Goal: Task Accomplishment & Management: Use online tool/utility

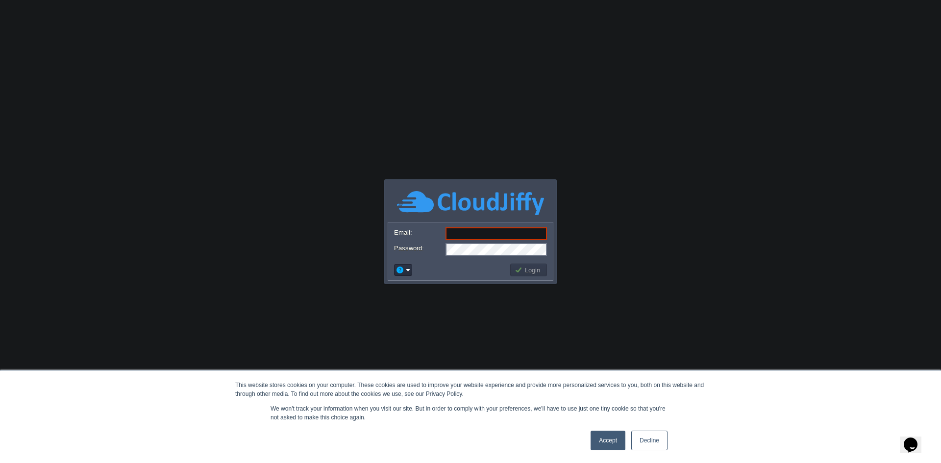
click at [600, 444] on link "Accept" at bounding box center [607, 441] width 35 height 20
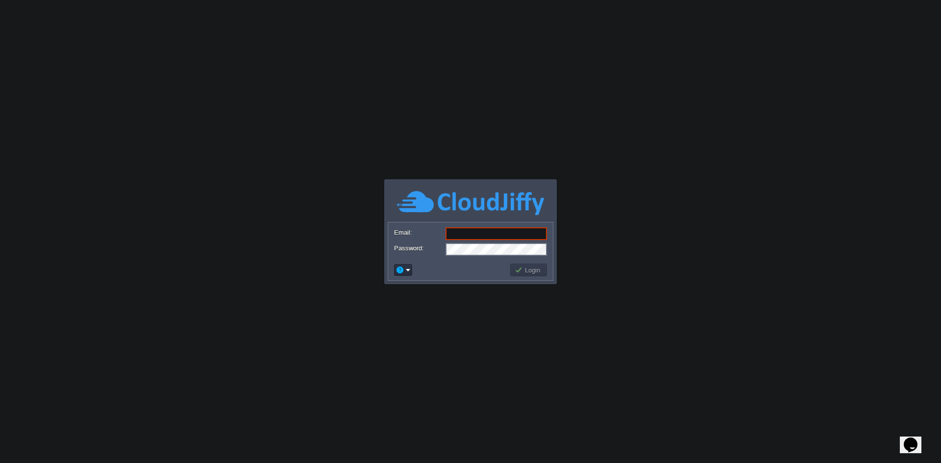
click at [468, 237] on input "Email:" at bounding box center [495, 233] width 101 height 13
type input "[EMAIL_ADDRESS][DOMAIN_NAME]"
click at [535, 269] on button "Login" at bounding box center [528, 270] width 28 height 9
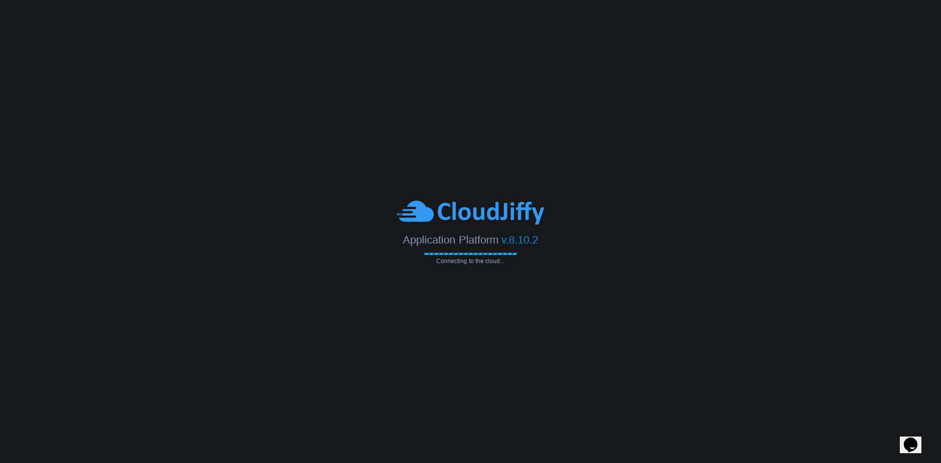
click at [326, 209] on div at bounding box center [470, 212] width 941 height 27
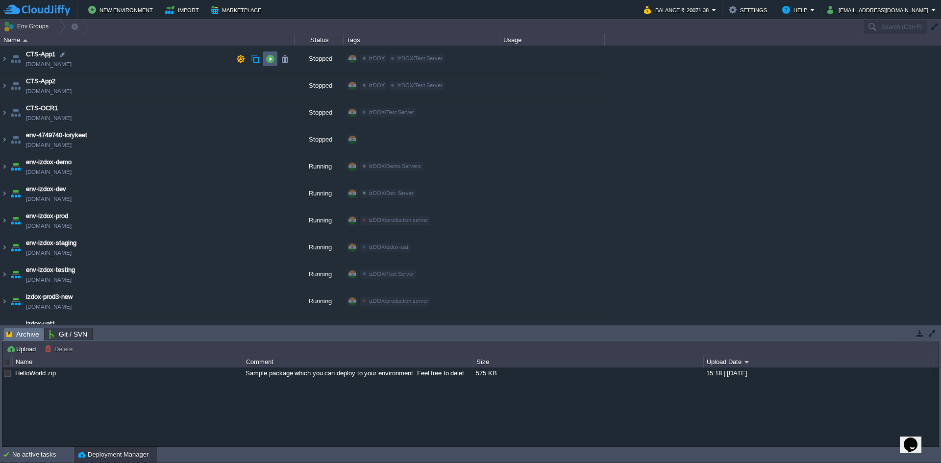
click at [263, 55] on td at bounding box center [270, 58] width 15 height 15
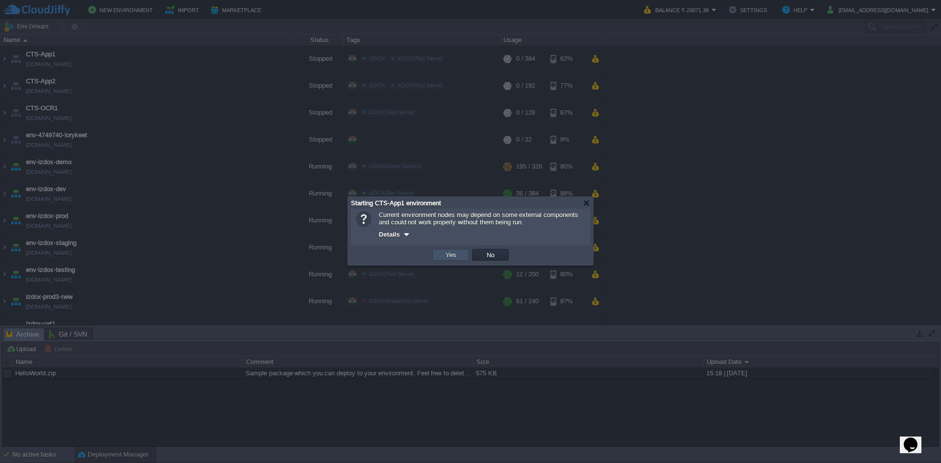
click at [447, 253] on button "Yes" at bounding box center [450, 254] width 17 height 9
